Goal: Find specific page/section: Find specific page/section

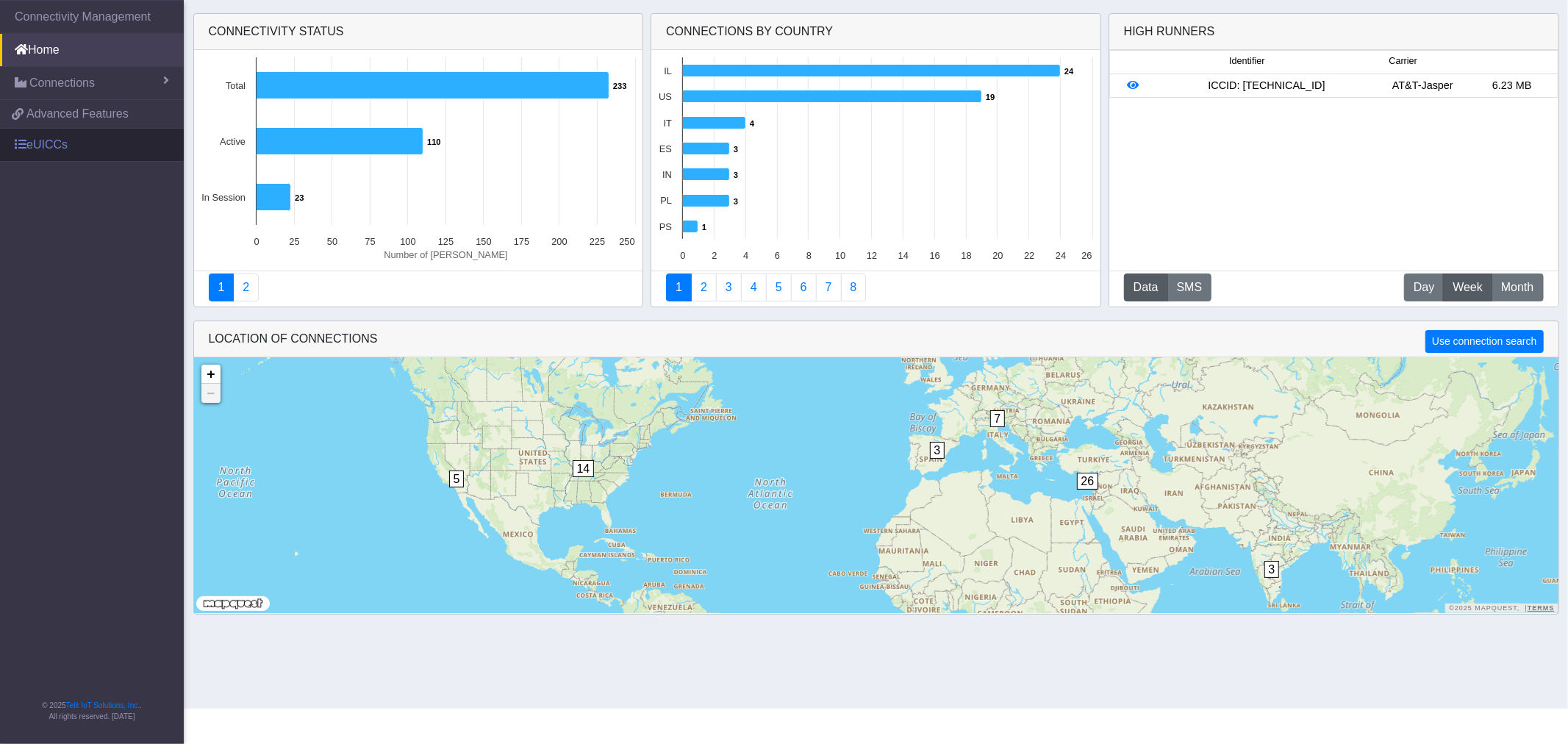
click at [39, 155] on link "eUICCs" at bounding box center [92, 145] width 183 height 32
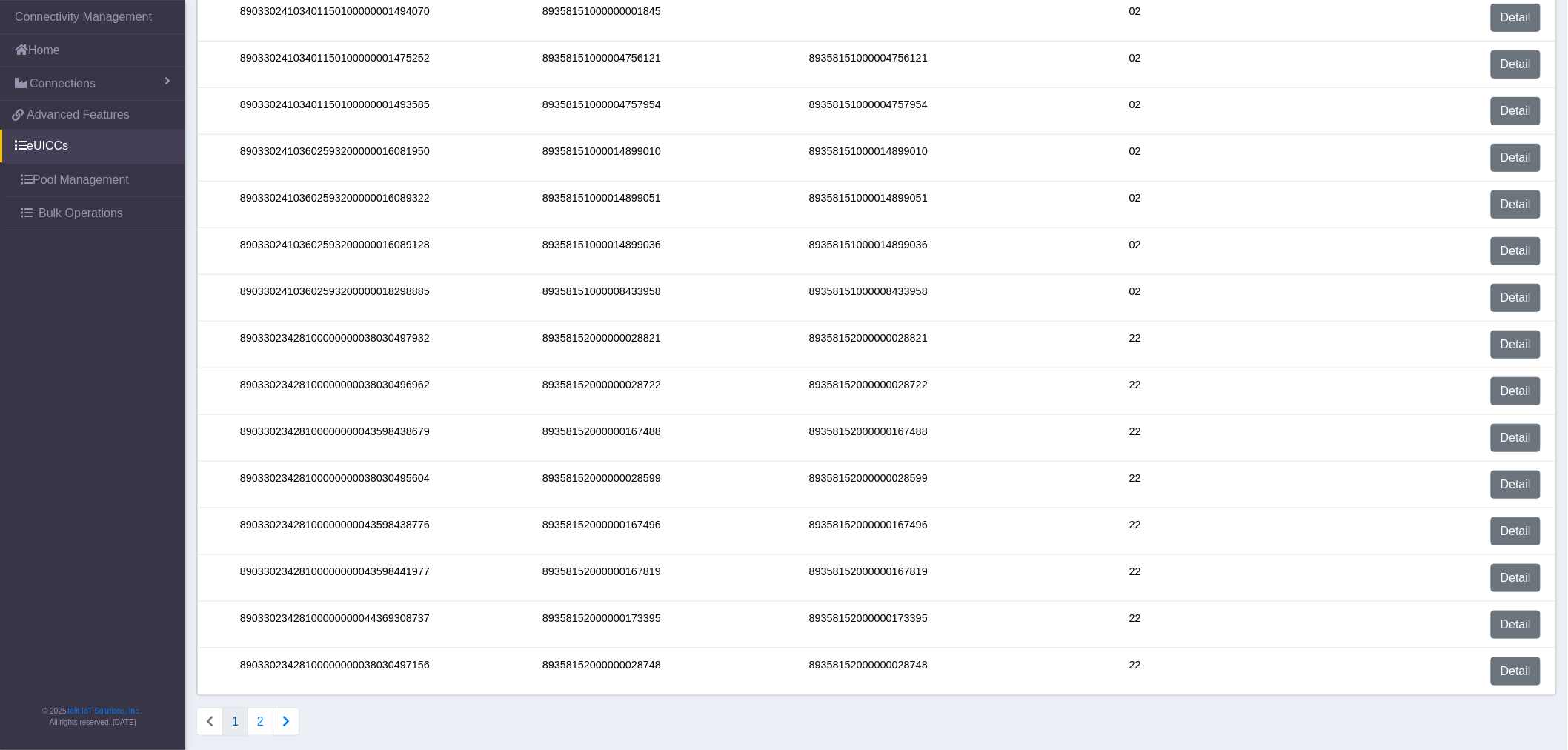
scroll to position [343, 0]
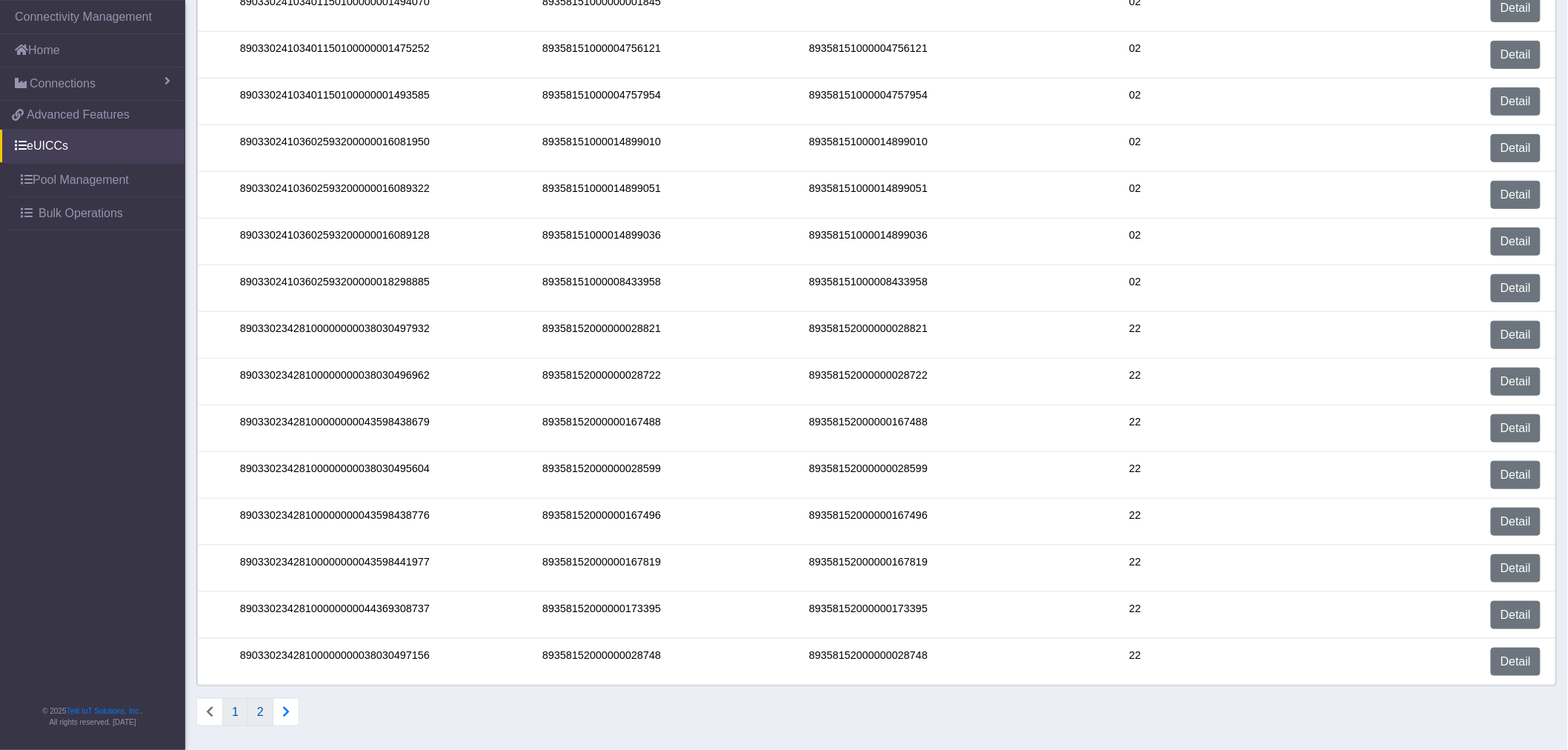
click at [265, 713] on button "2" at bounding box center [260, 712] width 26 height 28
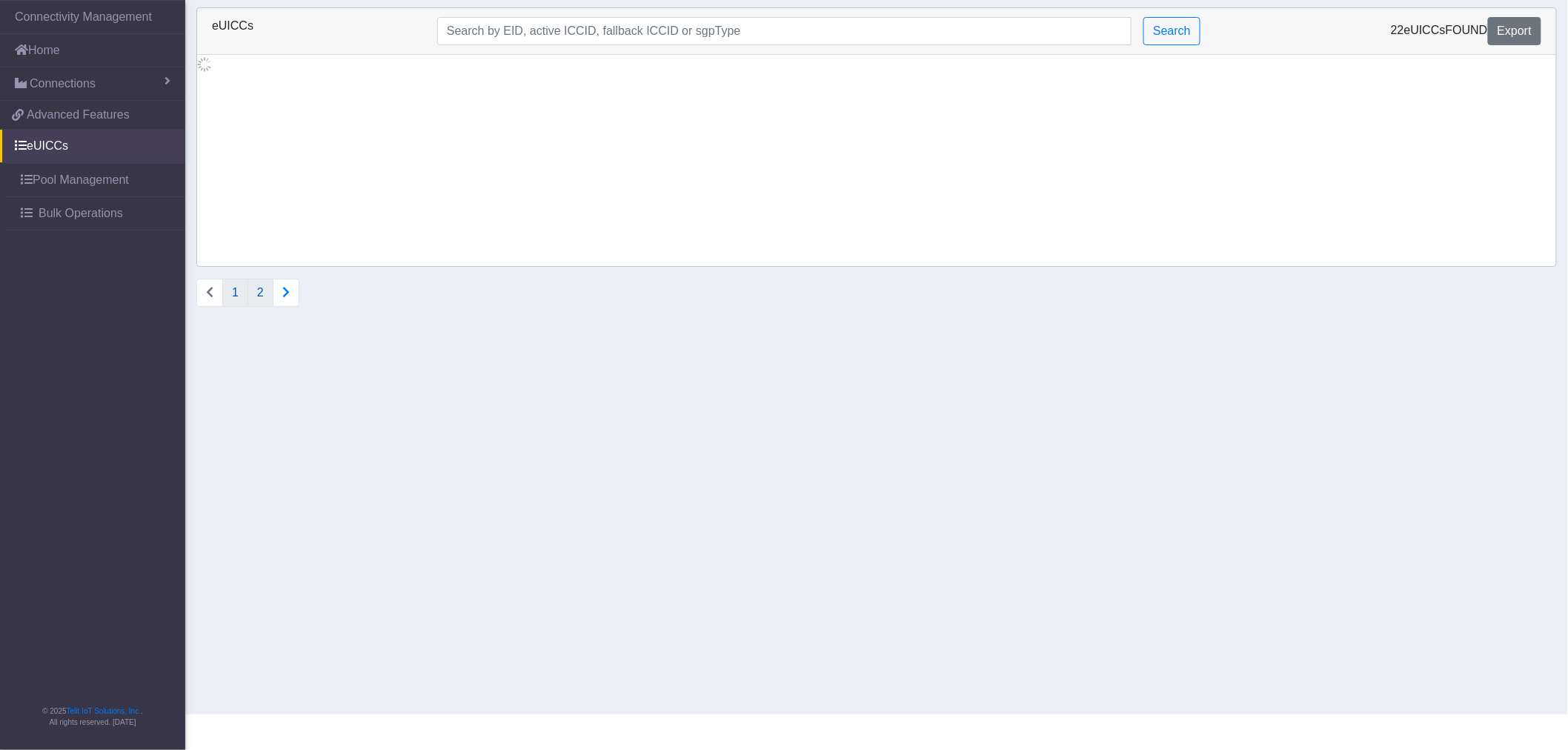
scroll to position [0, 0]
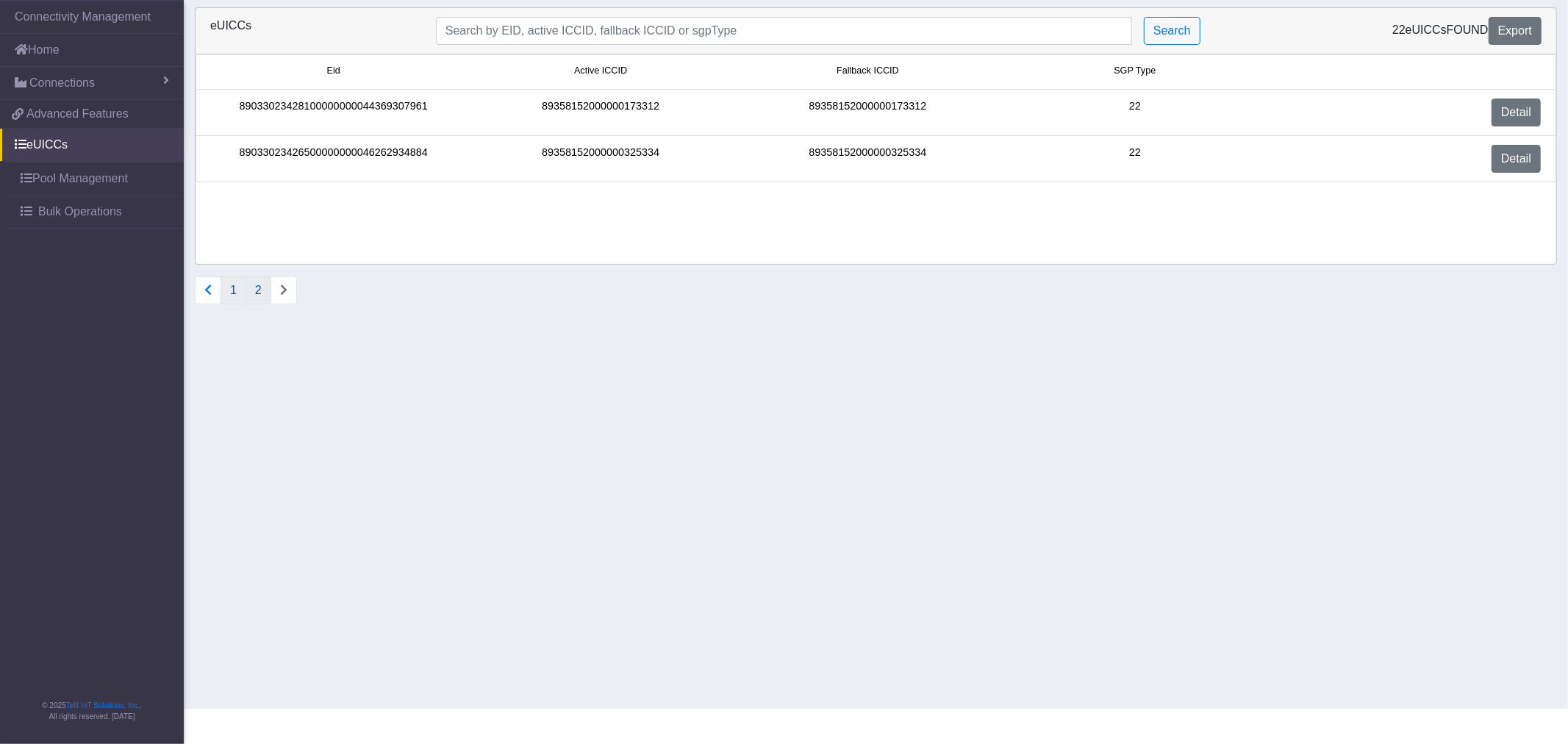
click at [234, 293] on button "1" at bounding box center [233, 290] width 26 height 28
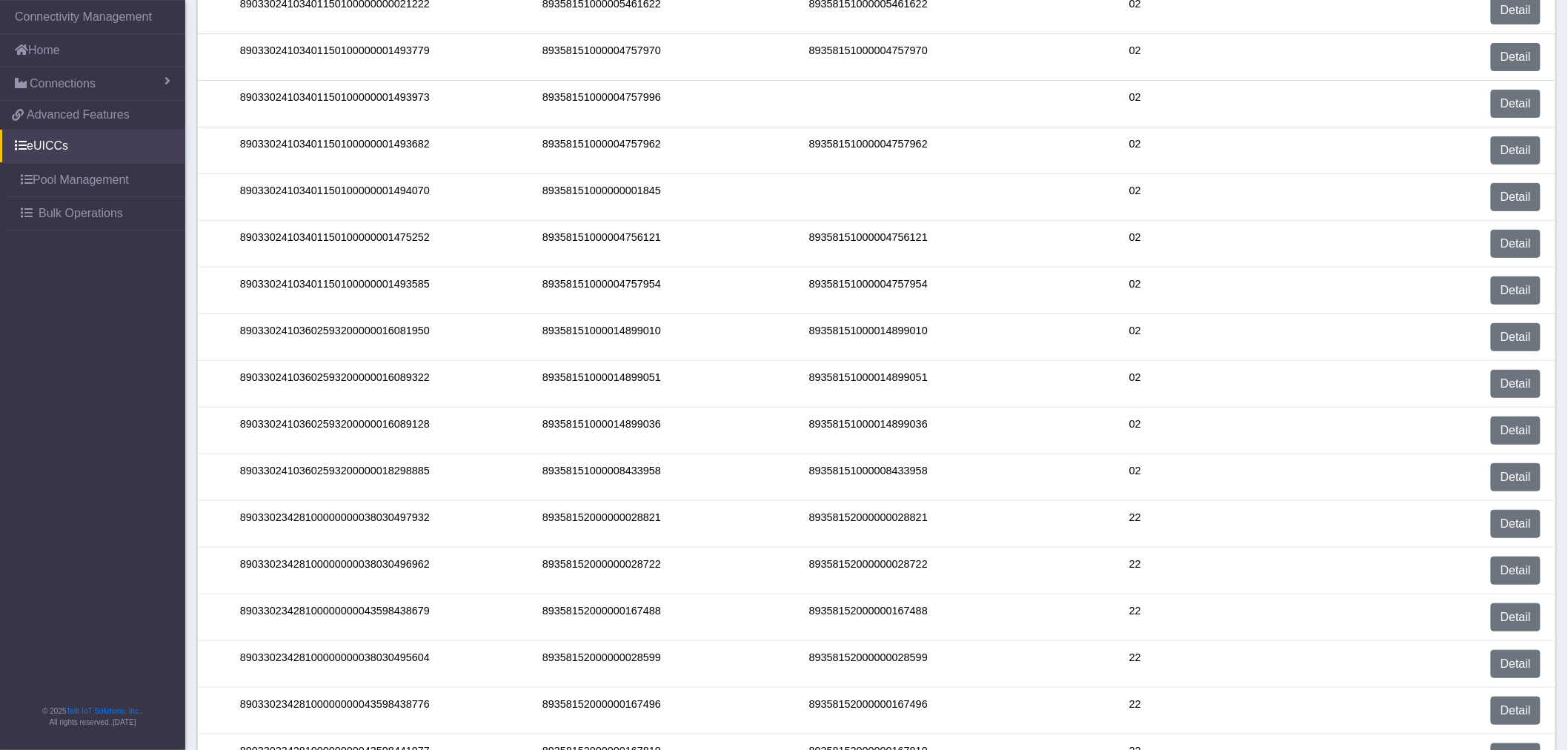
scroll to position [343, 0]
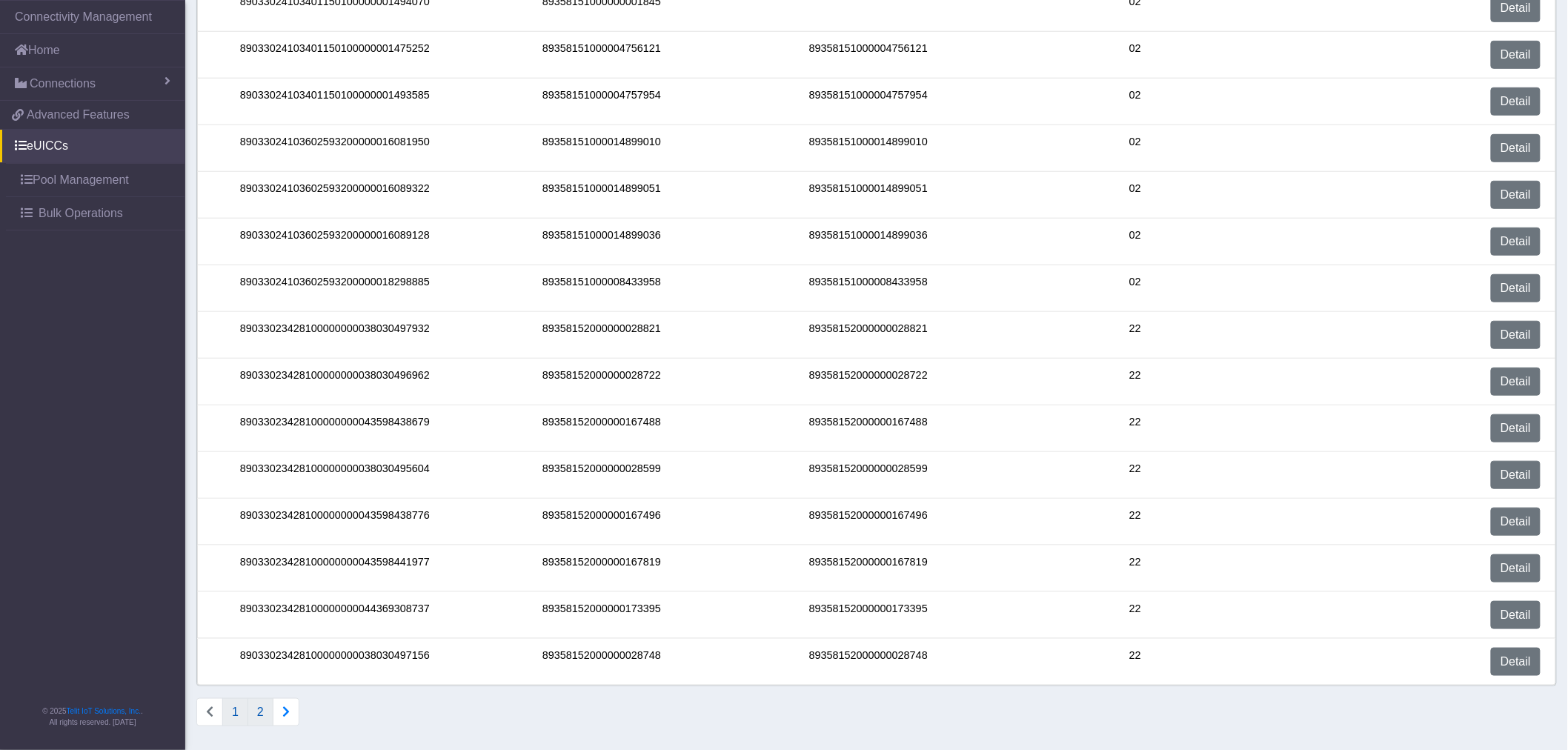
click at [262, 721] on button "2" at bounding box center [260, 712] width 26 height 28
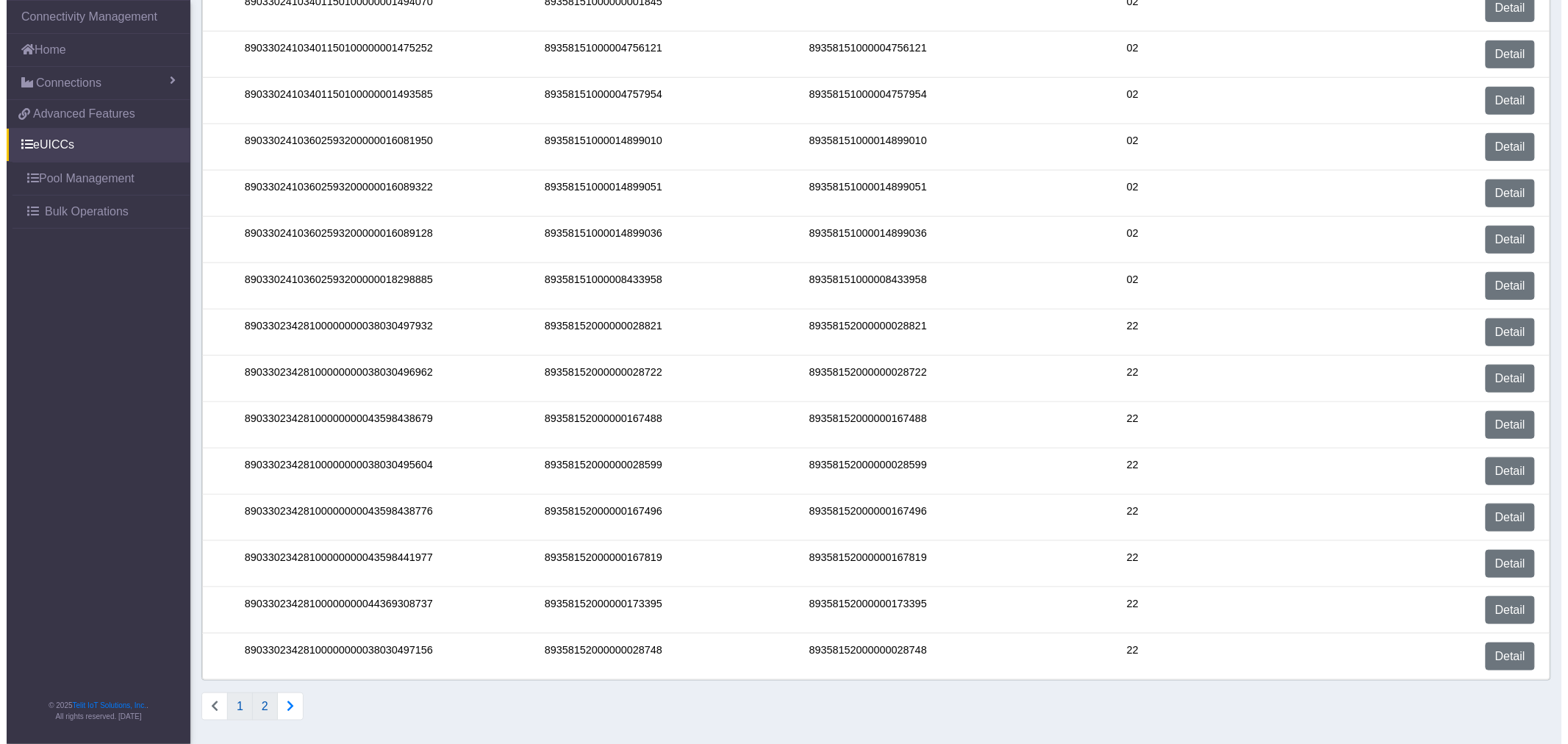
scroll to position [0, 0]
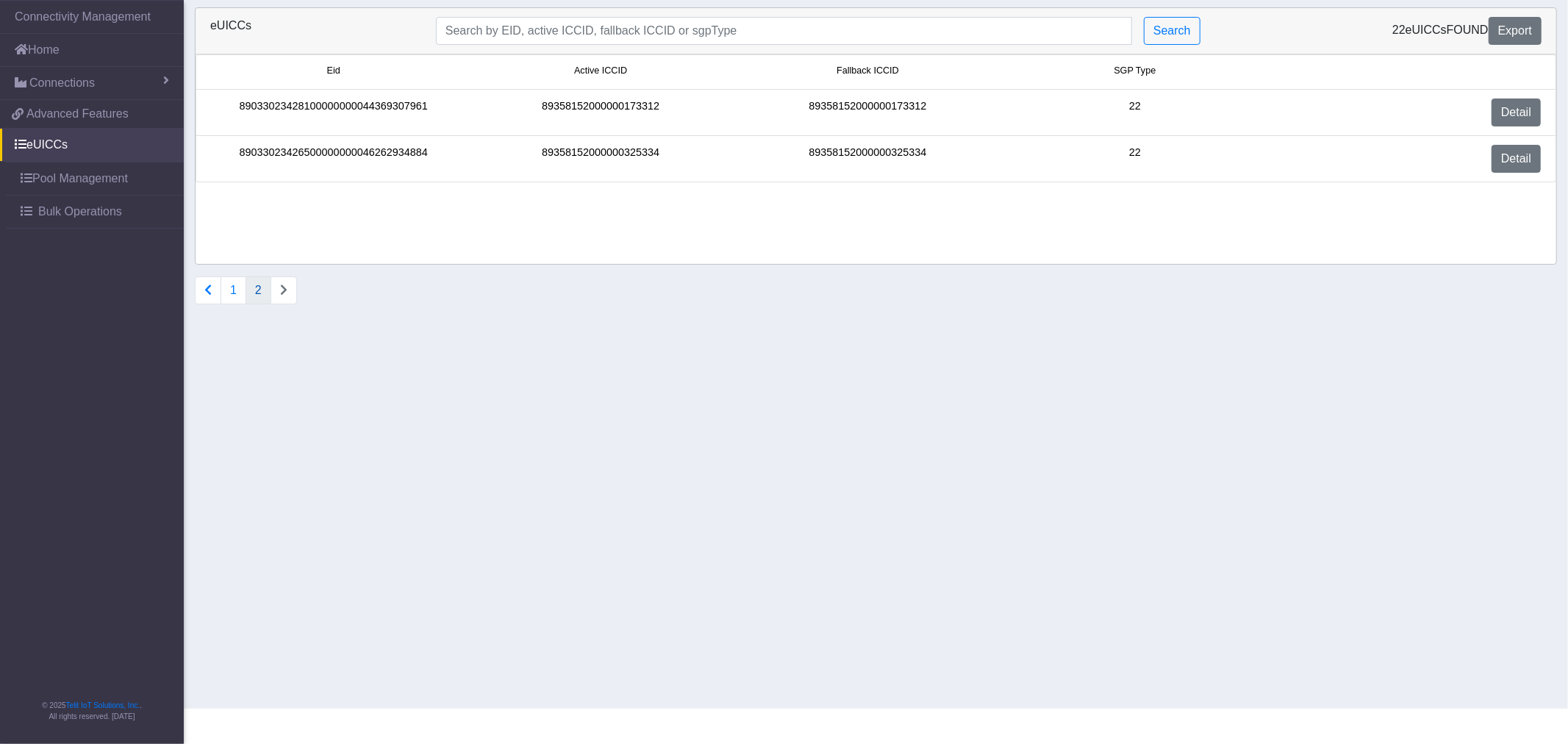
click at [1320, 258] on div "Eid Active ICCID Fallback ICCID SGP Type 89033023428100000000044369307961 89358…" at bounding box center [876, 159] width 1361 height 209
click at [1530, 163] on link "Detail" at bounding box center [1517, 159] width 50 height 28
